Goal: Obtain resource: Download file/media

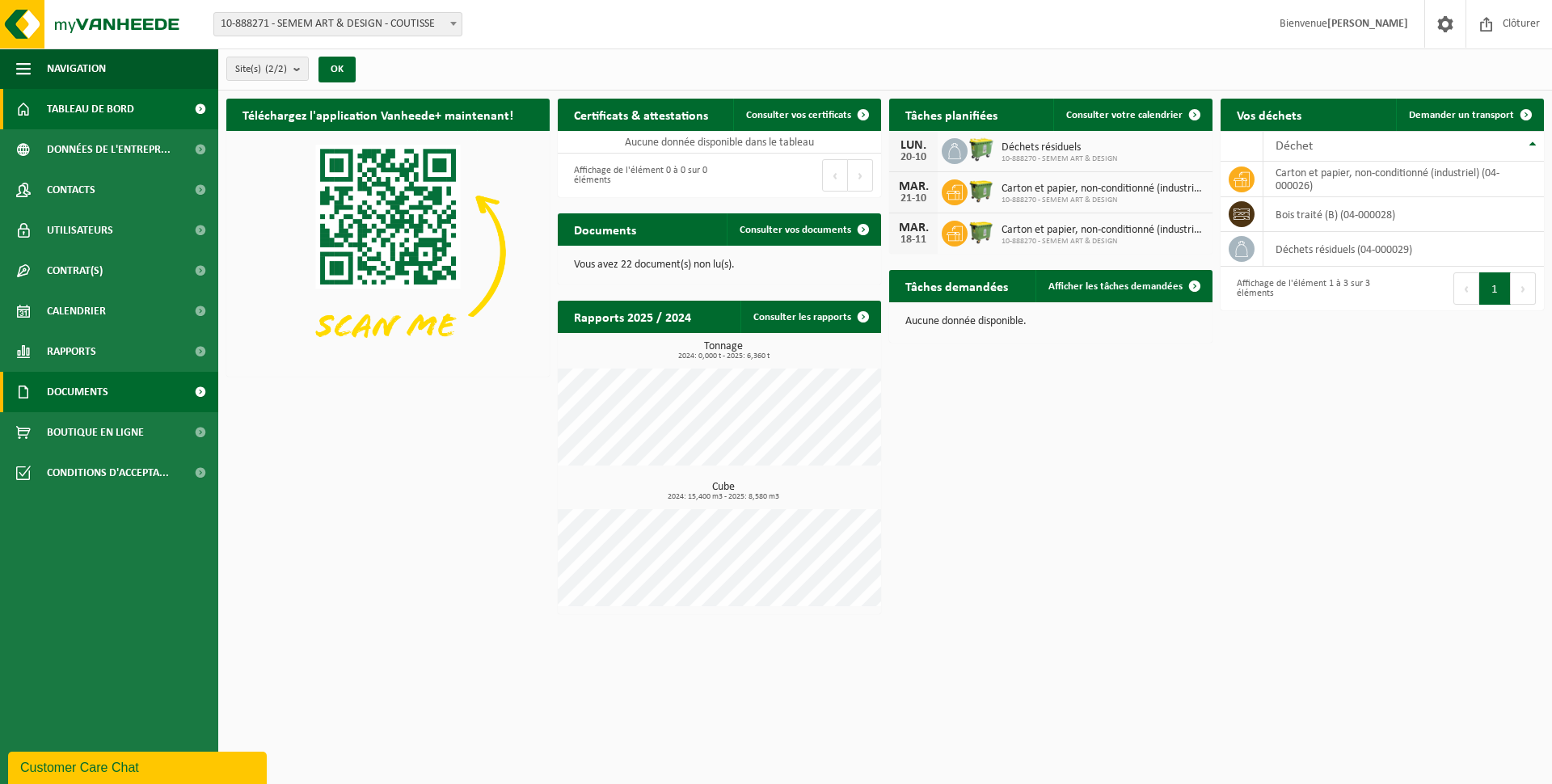
click at [108, 392] on span "Documents" at bounding box center [77, 392] width 61 height 41
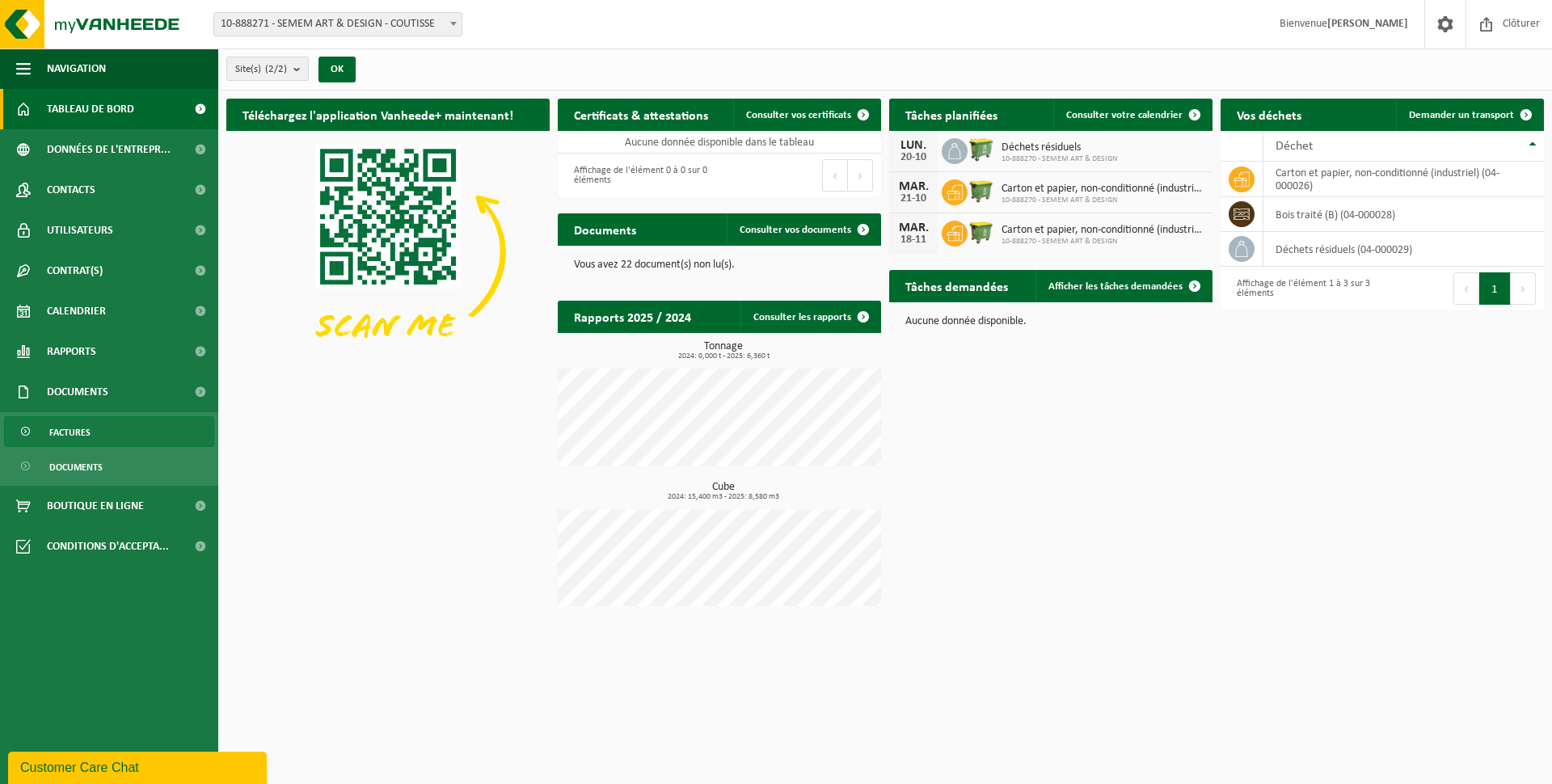
click at [98, 436] on link "Factures" at bounding box center [109, 431] width 210 height 31
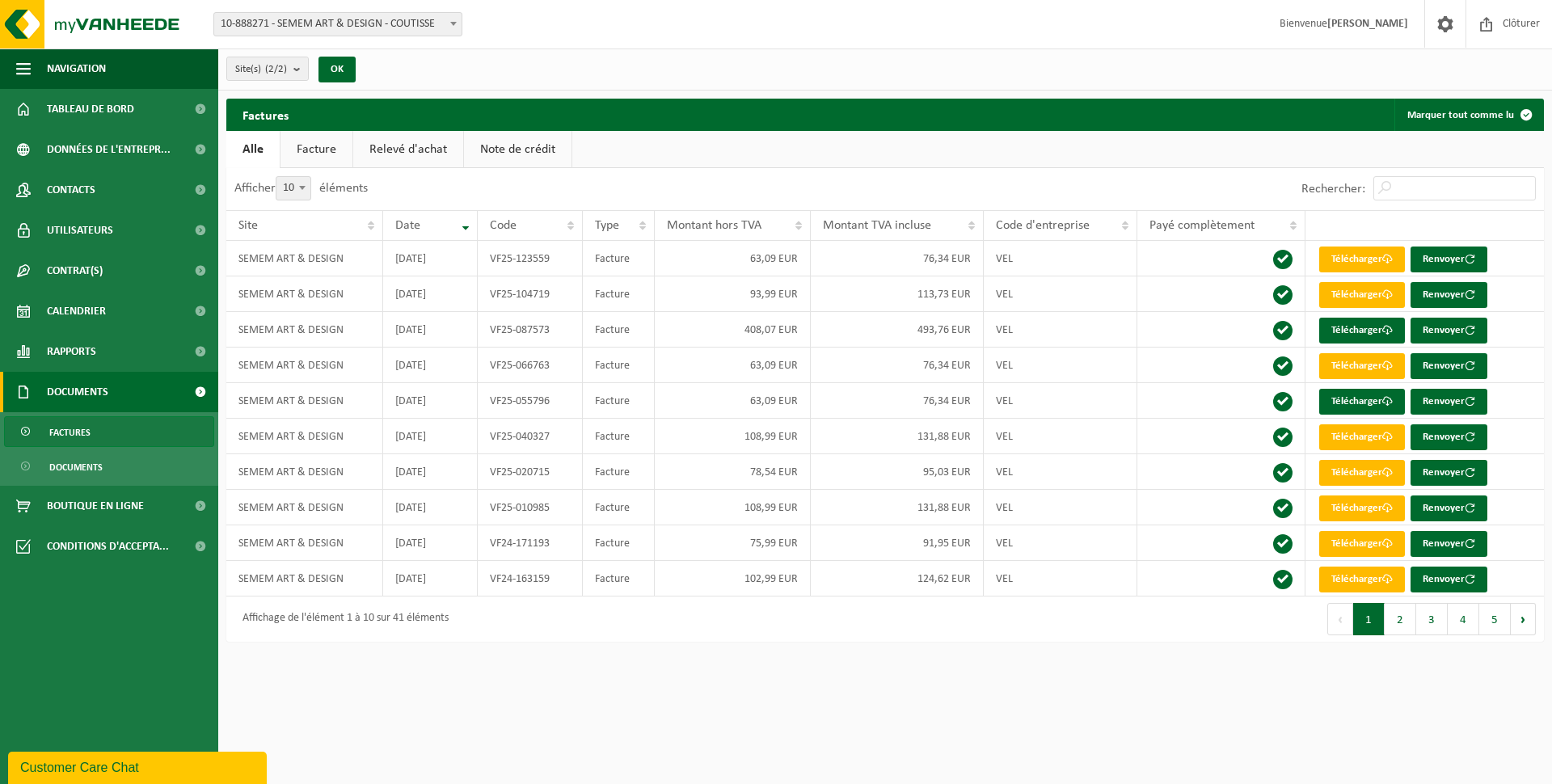
click at [317, 152] on link "Facture" at bounding box center [316, 149] width 72 height 37
click at [303, 187] on b at bounding box center [303, 187] width 7 height 4
click at [303, 177] on select "10 25 50 100" at bounding box center [303, 176] width 48 height 1
select select "100"
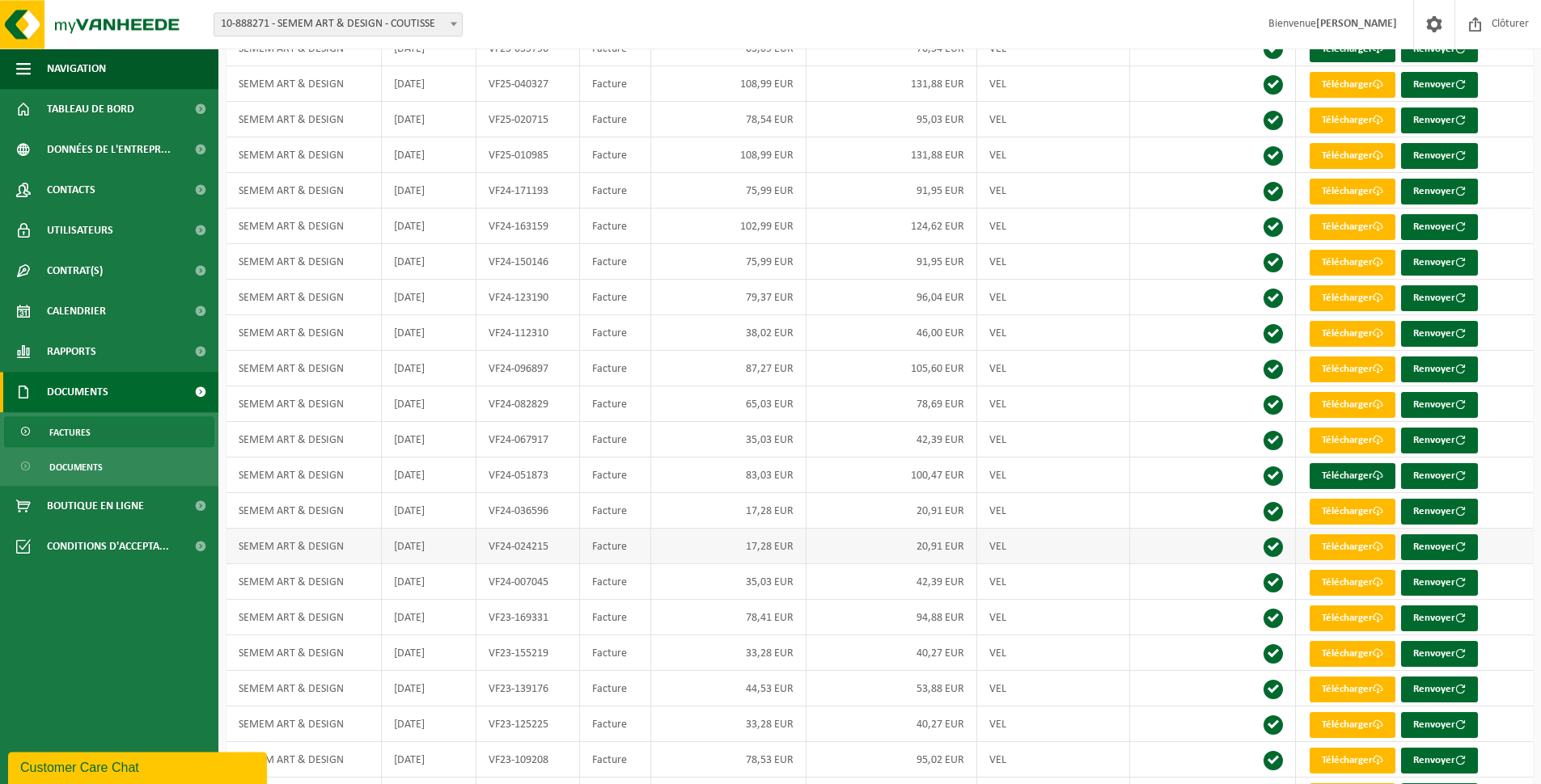
scroll to position [357, 0]
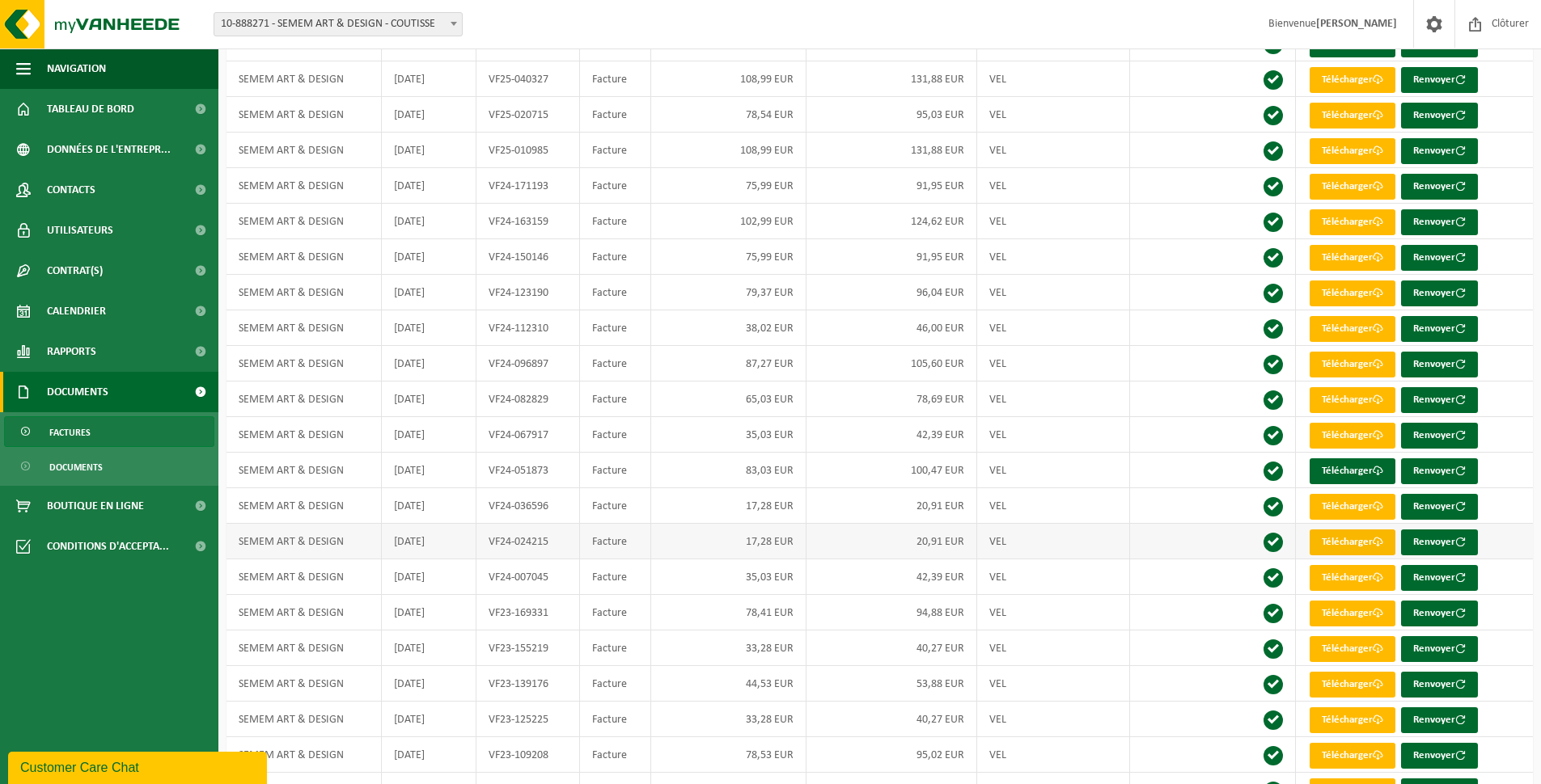
click at [1371, 552] on link "Télécharger" at bounding box center [1352, 542] width 86 height 26
click at [1375, 476] on span at bounding box center [1377, 470] width 10 height 10
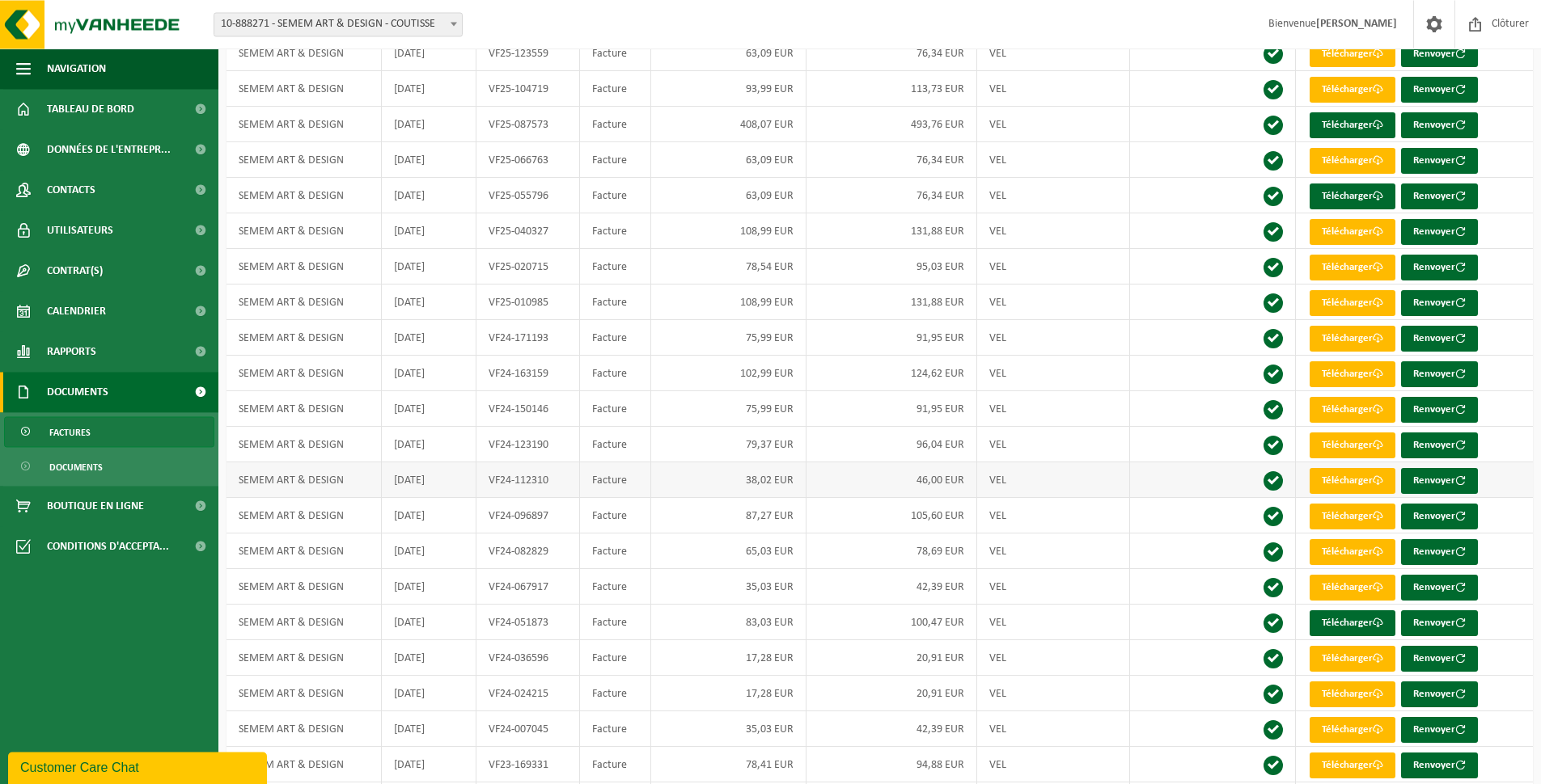
scroll to position [206, 0]
click at [1379, 485] on span at bounding box center [1377, 480] width 10 height 10
